Goal: Check status: Check status

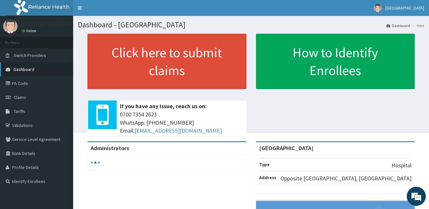
click at [27, 70] on span "Dashboard" at bounding box center [24, 70] width 21 height 6
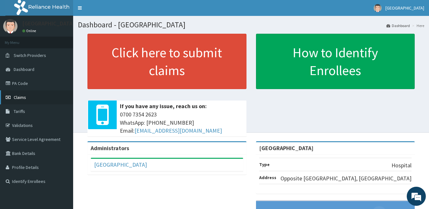
click at [30, 96] on link "Claims" at bounding box center [36, 97] width 73 height 14
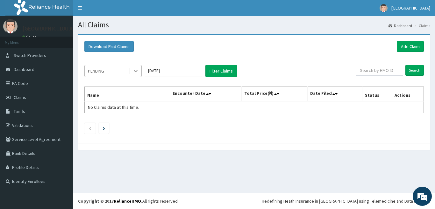
click at [137, 71] on icon at bounding box center [136, 71] width 4 height 2
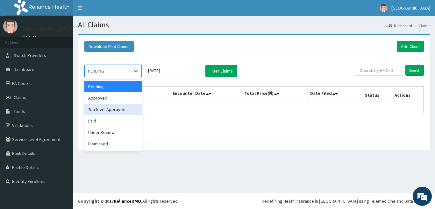
click at [117, 108] on div "Top level Approved" at bounding box center [112, 109] width 57 height 11
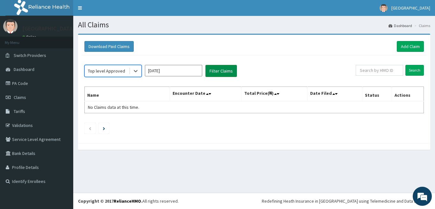
click at [230, 69] on button "Filter Claims" at bounding box center [221, 71] width 32 height 12
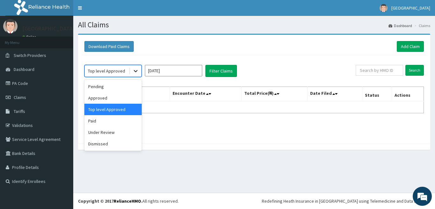
click at [134, 71] on icon at bounding box center [136, 71] width 4 height 2
click at [106, 131] on div "Under Review" at bounding box center [112, 132] width 57 height 11
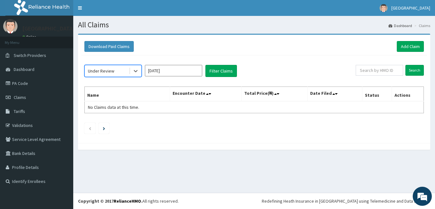
click at [163, 71] on input "Aug 2025" at bounding box center [173, 70] width 57 height 11
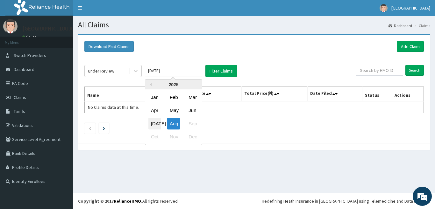
click at [156, 123] on div "Jul" at bounding box center [154, 124] width 13 height 12
type input "Jul 2025"
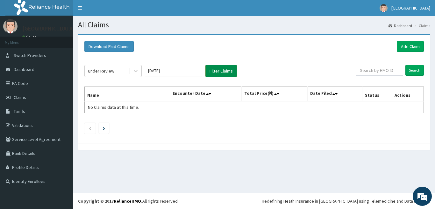
click at [222, 69] on button "Filter Claims" at bounding box center [221, 71] width 32 height 12
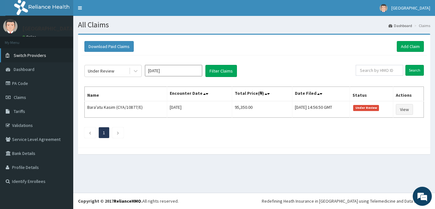
click at [24, 59] on link "Switch Providers" at bounding box center [36, 55] width 73 height 14
